Goal: Information Seeking & Learning: Learn about a topic

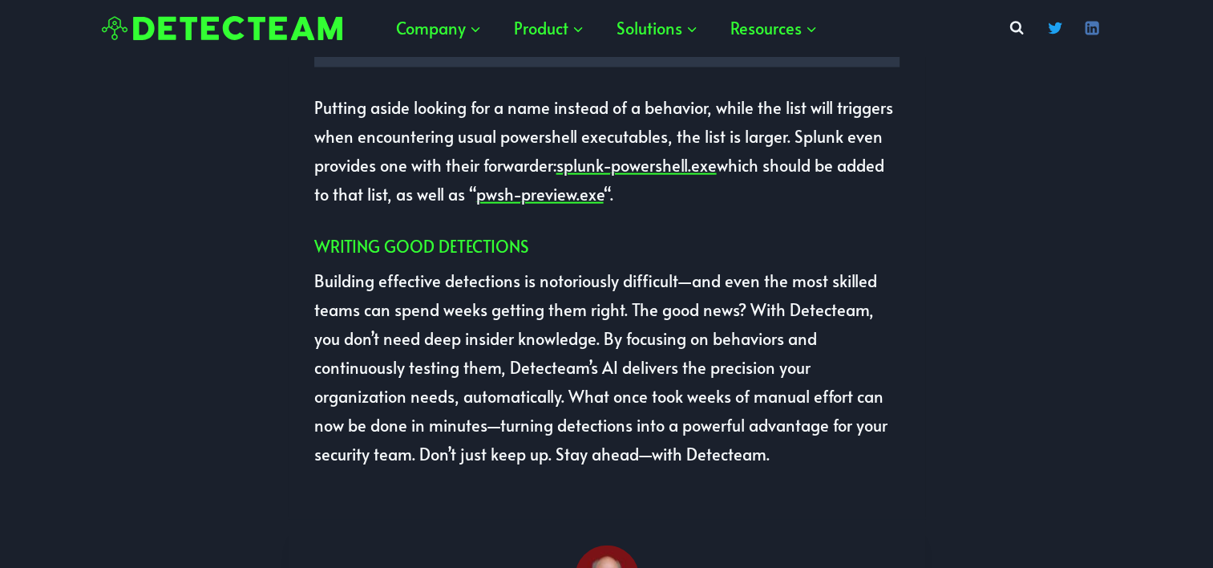
scroll to position [3528, 0]
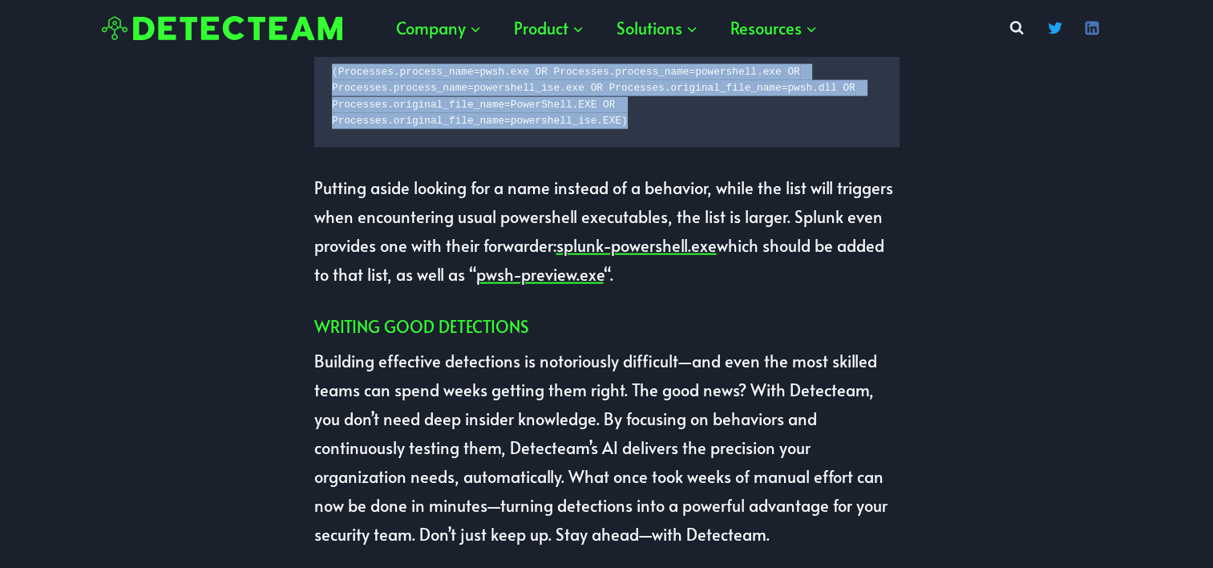
drag, startPoint x: 645, startPoint y: 211, endPoint x: 319, endPoint y: 153, distance: 330.6
click at [319, 148] on pre "(Processes.process_name=pwsh.exe OR Processes.process_name=powershell.exe OR Pr…" at bounding box center [606, 98] width 585 height 102
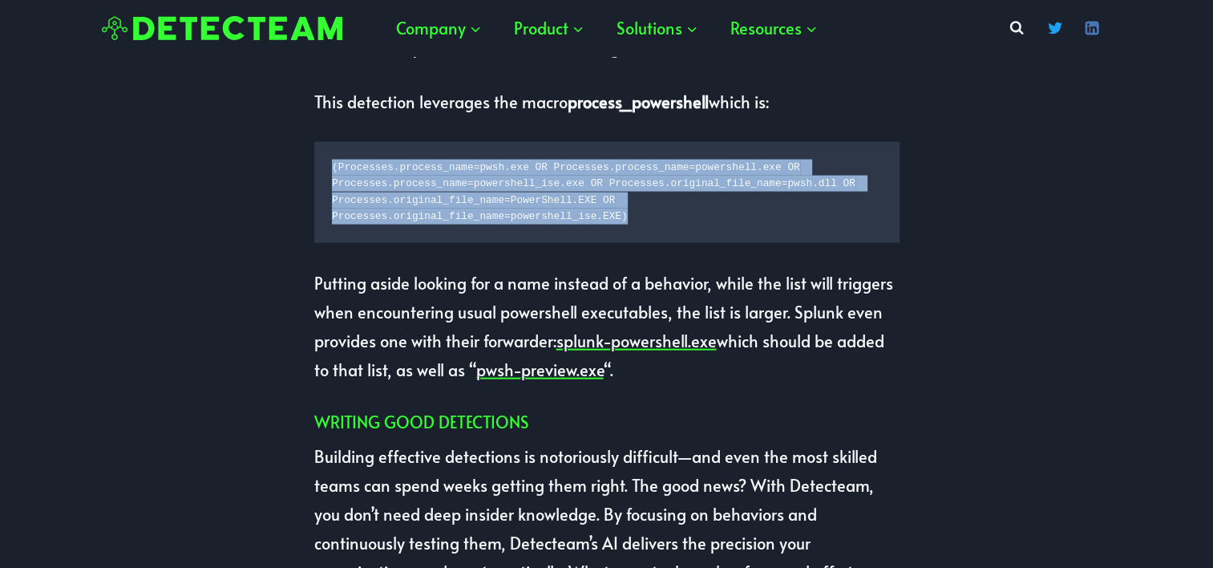
scroll to position [3288, 0]
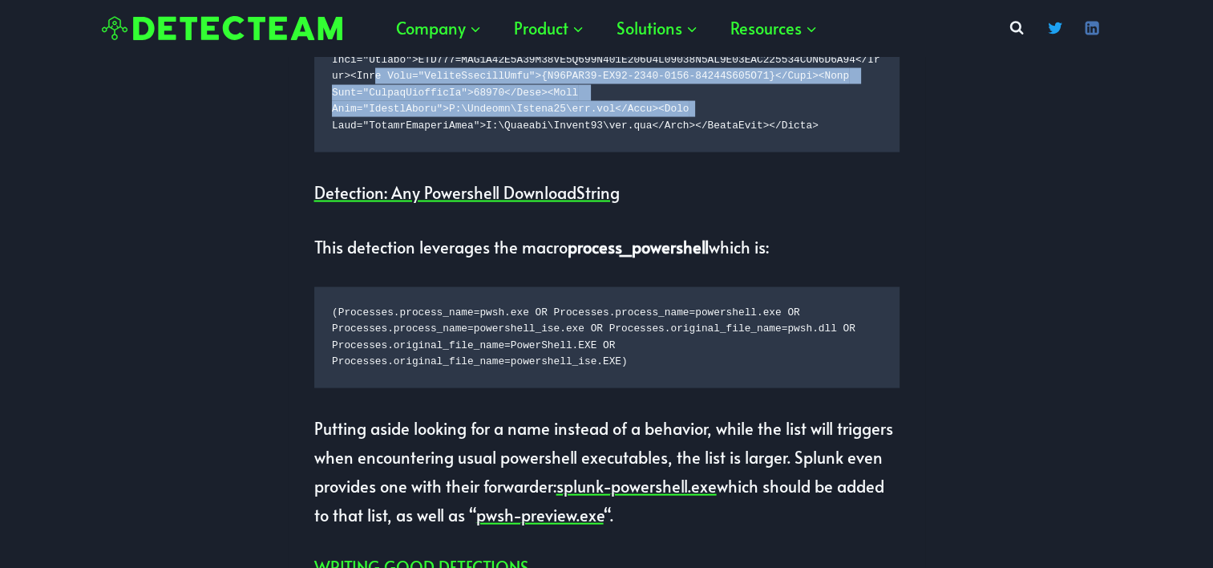
drag, startPoint x: 846, startPoint y: 200, endPoint x: 373, endPoint y: 164, distance: 474.5
drag, startPoint x: 373, startPoint y: 164, endPoint x: 570, endPoint y: 178, distance: 197.7
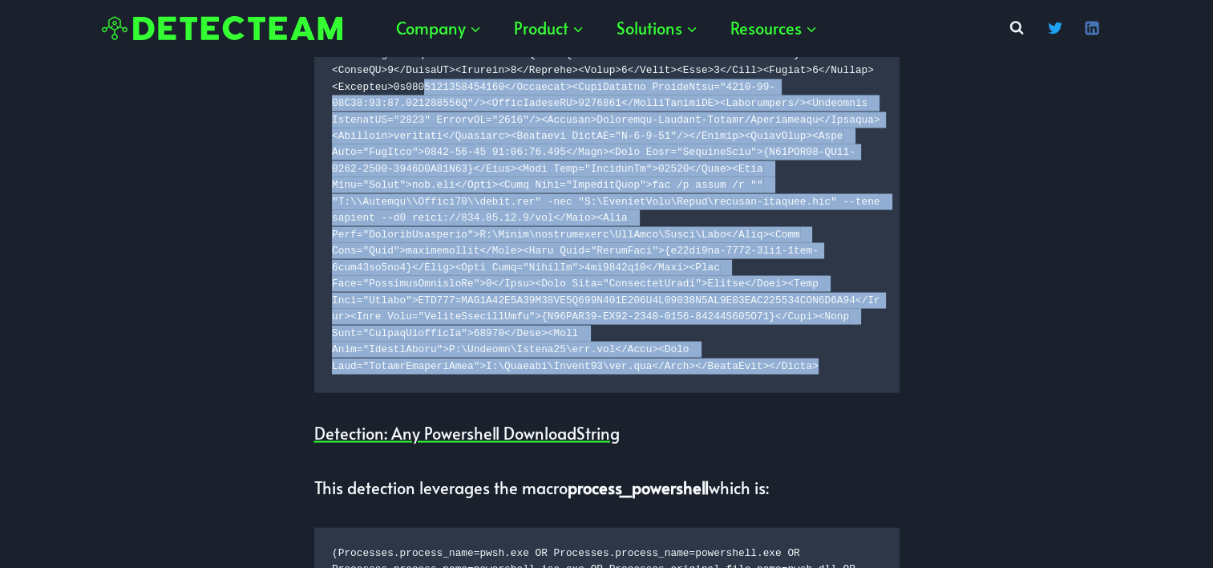
scroll to position [2887, 0]
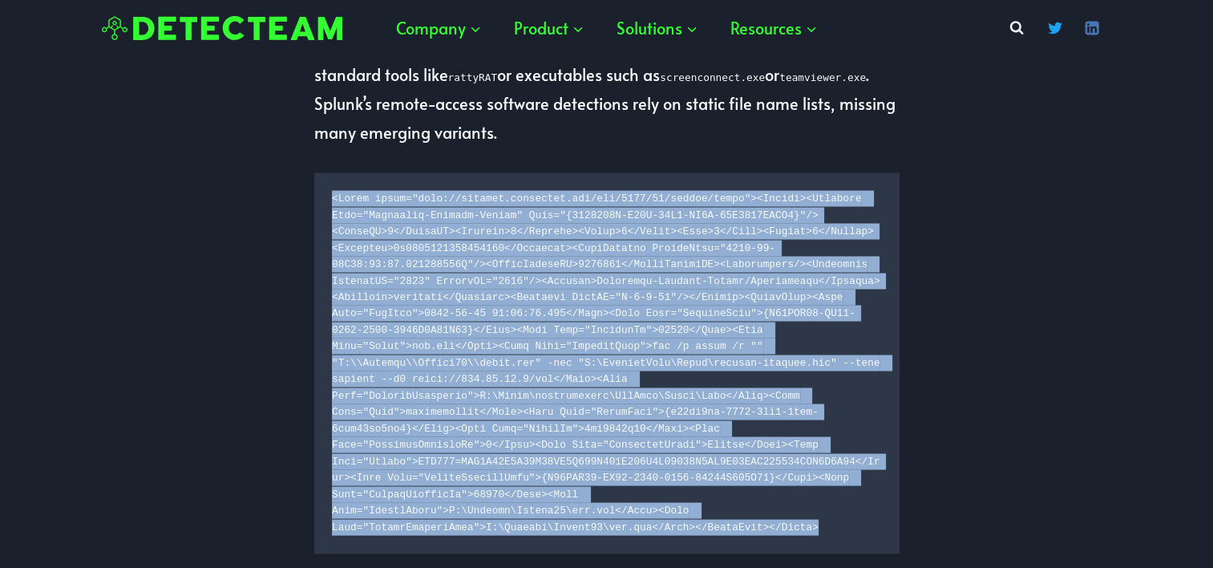
drag, startPoint x: 827, startPoint y: 217, endPoint x: 328, endPoint y: 281, distance: 503.0
click at [328, 281] on pre at bounding box center [606, 362] width 585 height 381
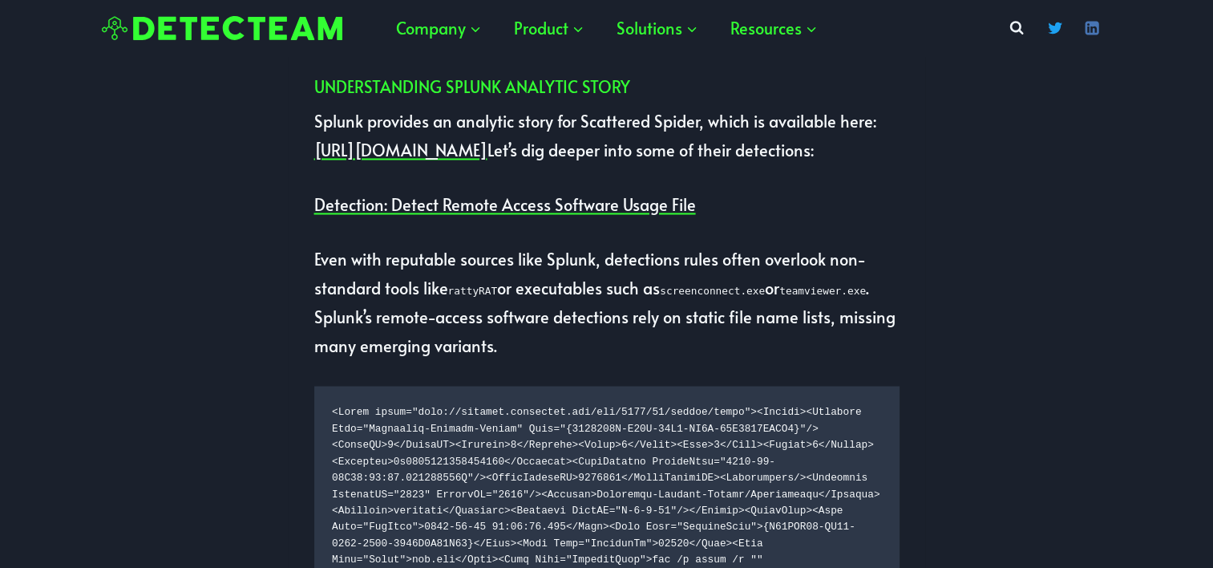
scroll to position [2646, 0]
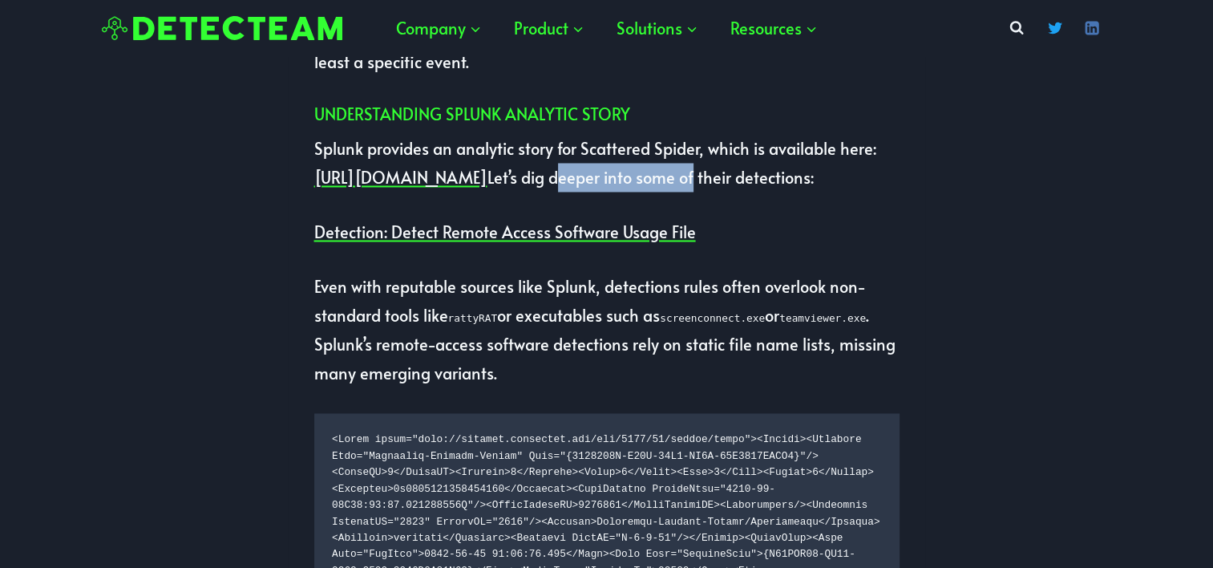
drag, startPoint x: 763, startPoint y: 235, endPoint x: 892, endPoint y: 243, distance: 129.4
click at [894, 192] on p "Splunk provides an analytic story for Scattered Spider, which is available here…" at bounding box center [606, 163] width 585 height 58
click at [474, 188] on link "[URL][DOMAIN_NAME]" at bounding box center [400, 177] width 173 height 22
